Goal: Navigation & Orientation: Find specific page/section

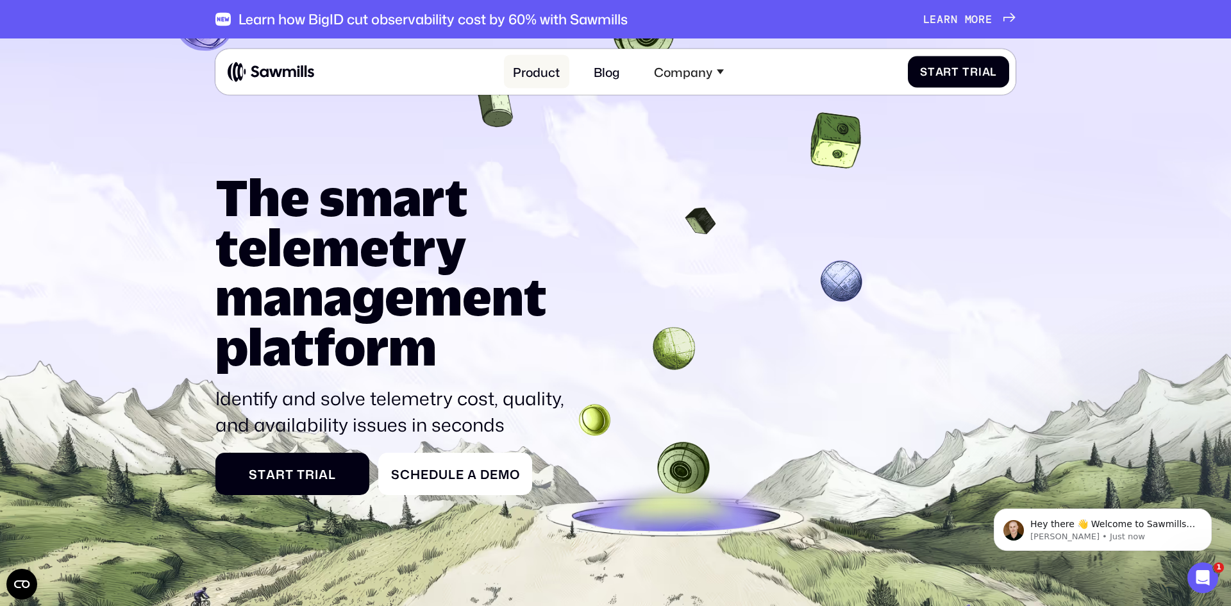
click at [528, 69] on link "Product" at bounding box center [536, 71] width 65 height 33
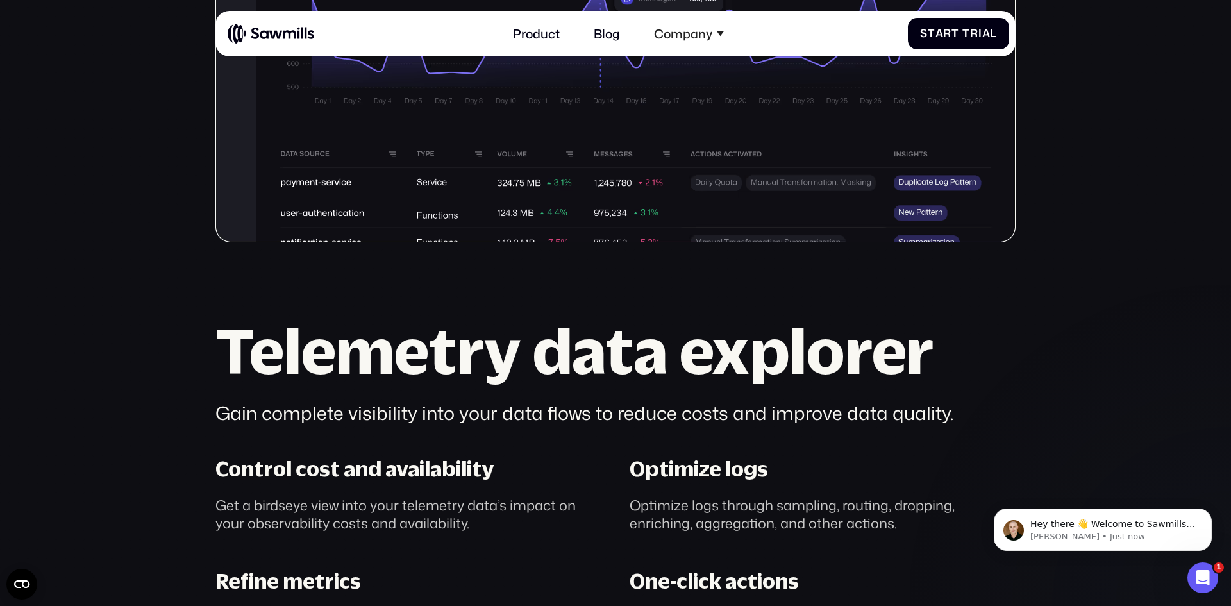
scroll to position [721, 0]
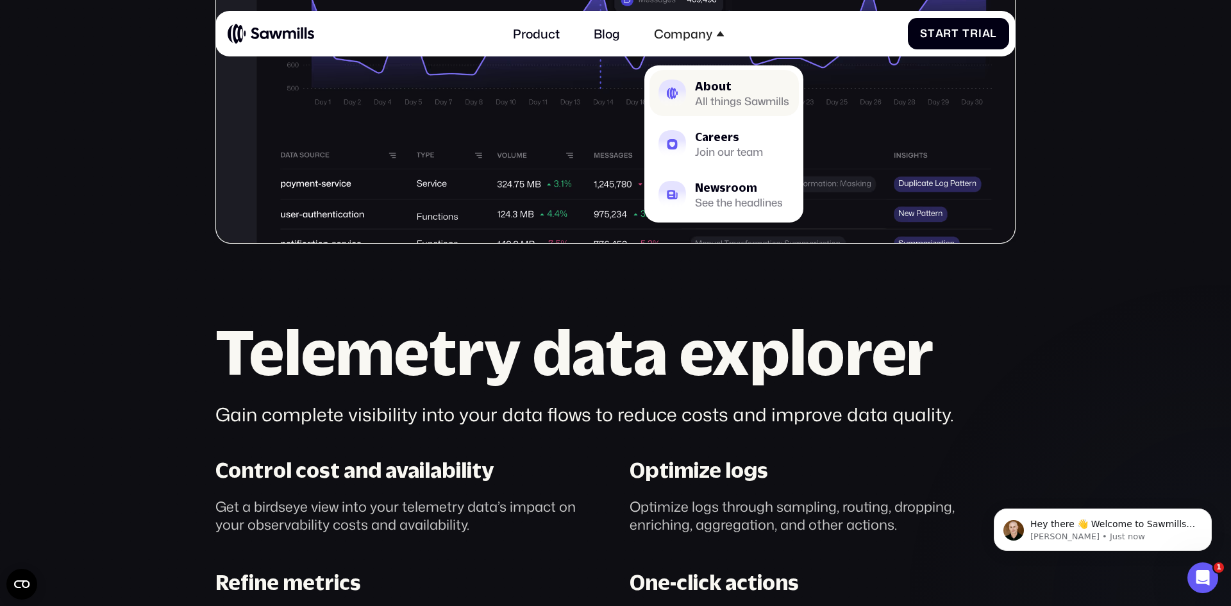
click at [721, 92] on div "About" at bounding box center [742, 86] width 94 height 11
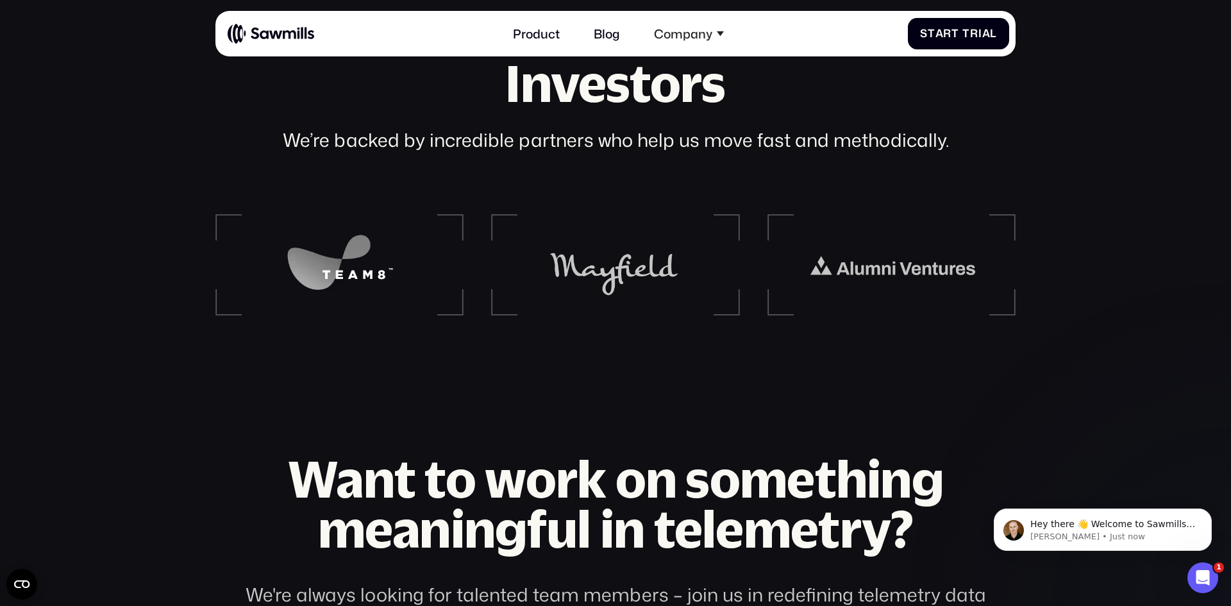
scroll to position [1924, 0]
